Goal: Transaction & Acquisition: Download file/media

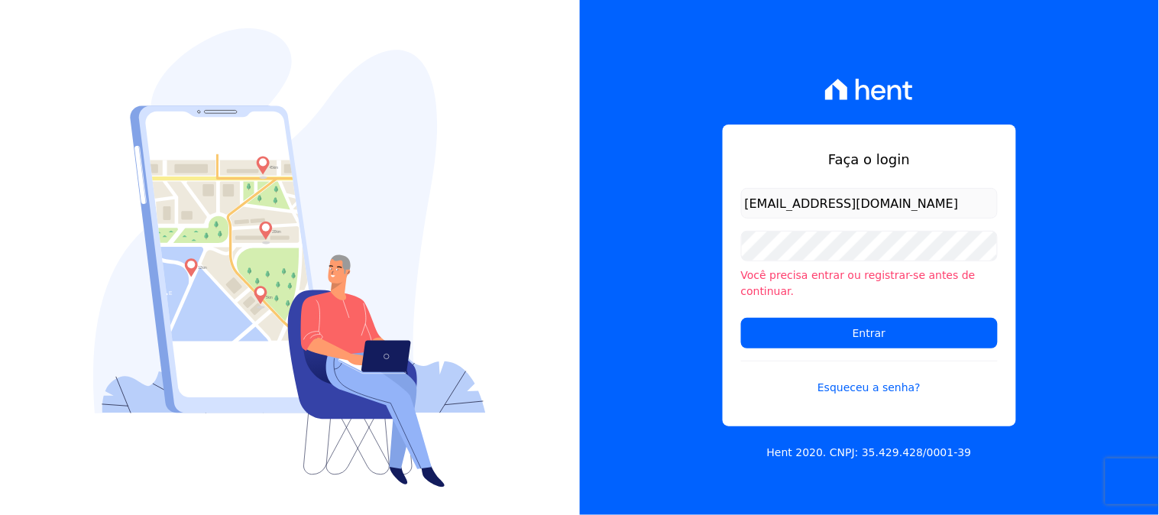
type input "[EMAIL_ADDRESS][DOMAIN_NAME]"
click at [741, 318] on input "Entrar" at bounding box center [869, 333] width 257 height 31
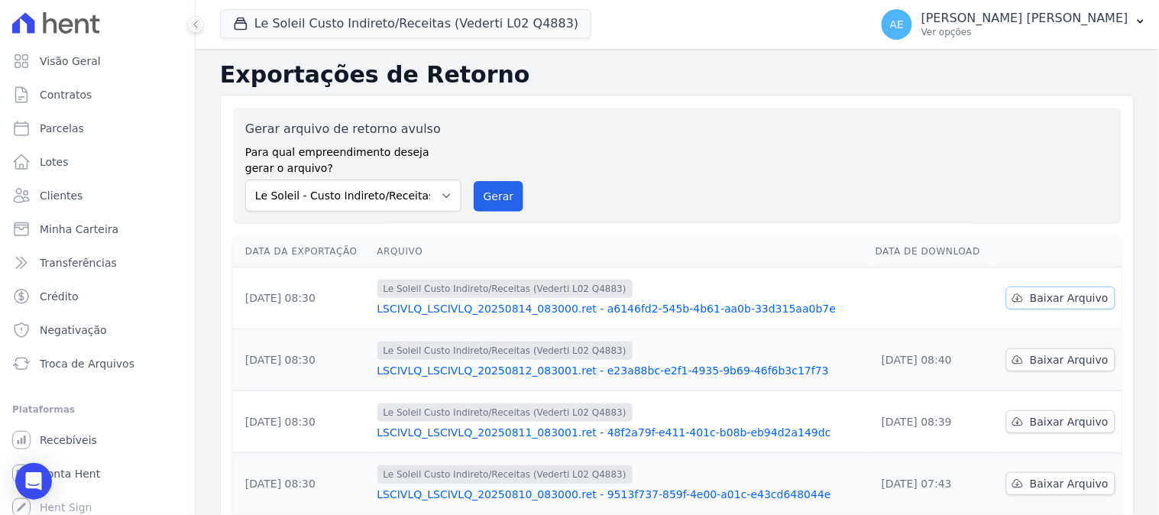
click at [1072, 300] on span "Baixar Arquivo" at bounding box center [1069, 297] width 79 height 15
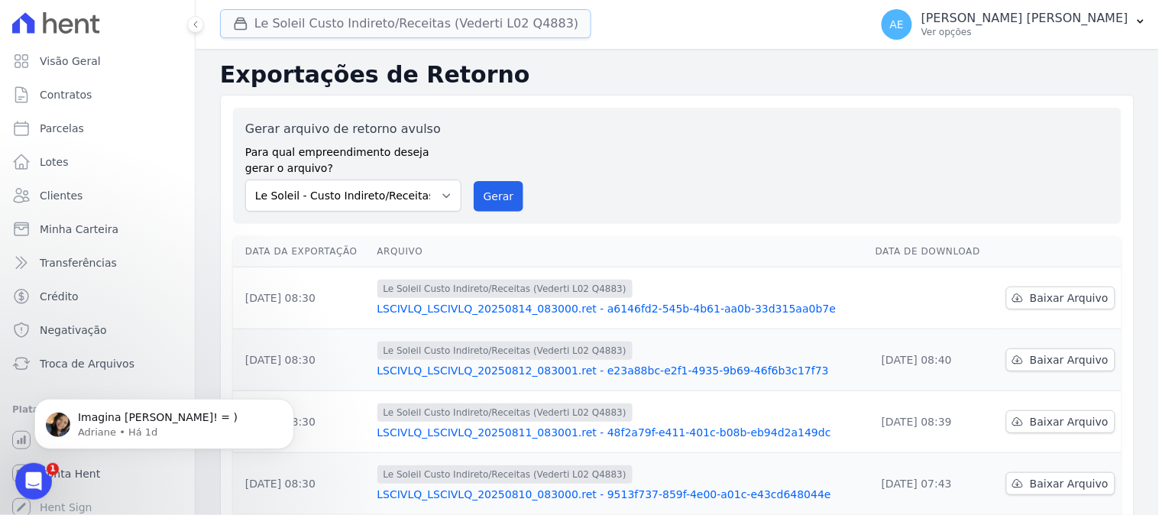
click at [260, 26] on button "Le Soleil Custo Indireto/Receitas (Vederti L02 Q4883)" at bounding box center [405, 23] width 371 height 29
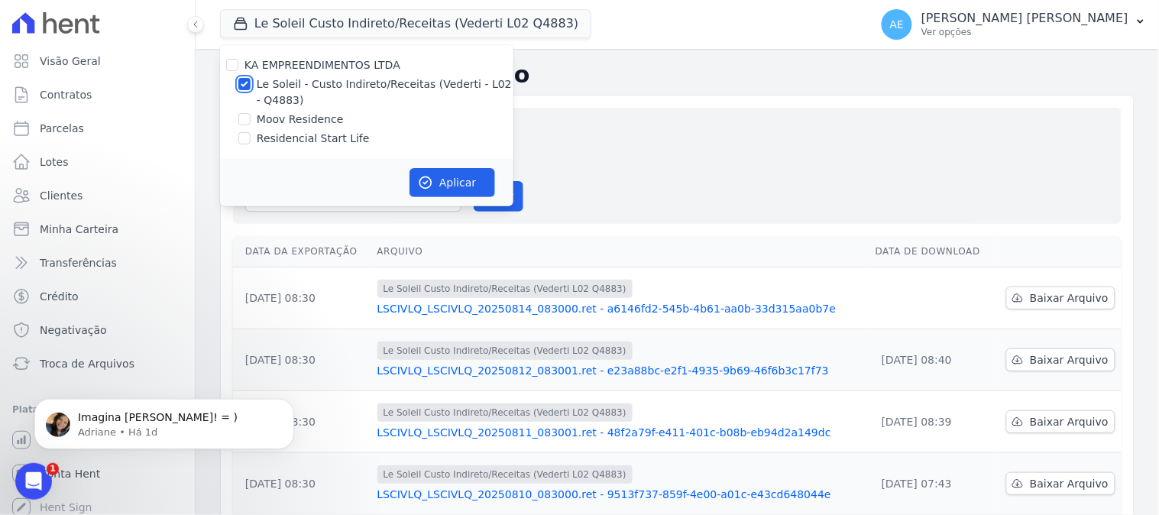
click at [245, 84] on input "Le Soleil - Custo Indireto/Receitas (Vederti - L02 - Q4883)" at bounding box center [244, 84] width 12 height 12
checkbox input "false"
click at [245, 115] on input "Moov Residence" at bounding box center [244, 119] width 12 height 12
checkbox input "true"
click at [430, 180] on icon "button" at bounding box center [425, 182] width 15 height 15
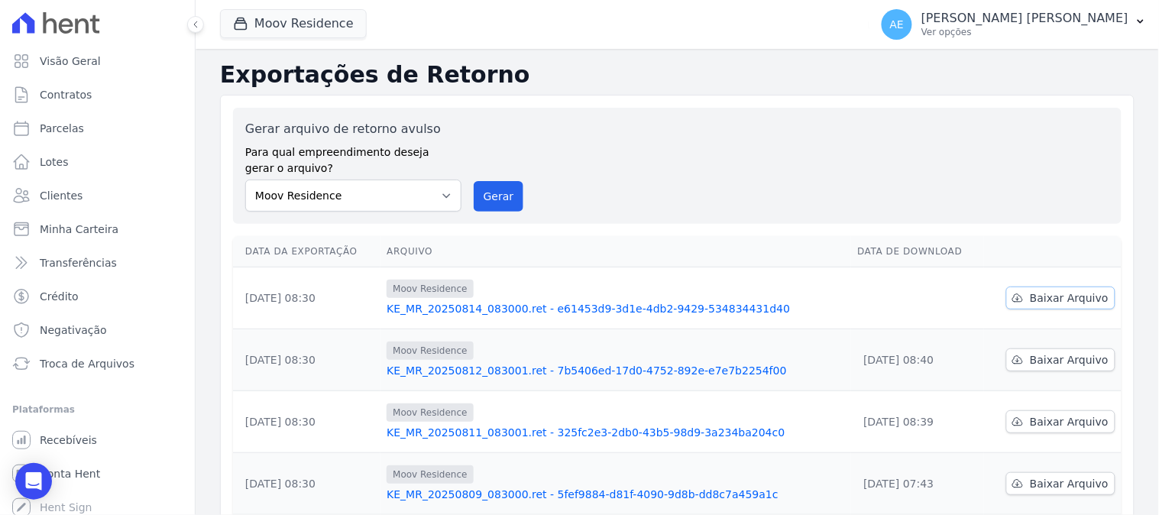
click at [1034, 299] on span "Baixar Arquivo" at bounding box center [1069, 297] width 79 height 15
click at [281, 31] on button "Moov Residence" at bounding box center [293, 23] width 147 height 29
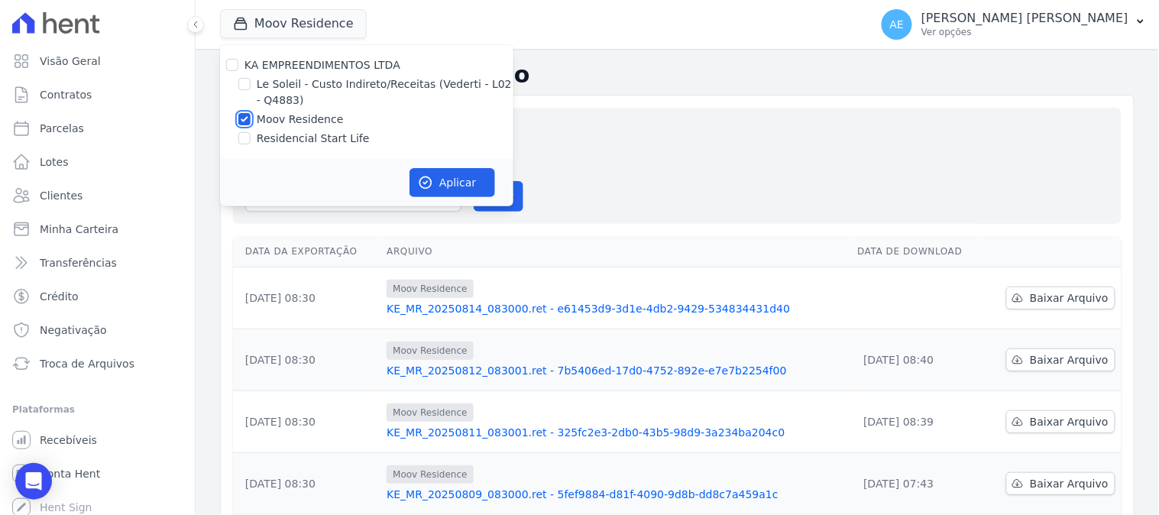
click at [242, 119] on input "Moov Residence" at bounding box center [244, 119] width 12 height 12
checkbox input "false"
click at [240, 136] on input "Residencial Start Life" at bounding box center [244, 138] width 12 height 12
checkbox input "true"
click at [434, 178] on button "Aplicar" at bounding box center [453, 182] width 86 height 29
